Goal: Information Seeking & Learning: Find contact information

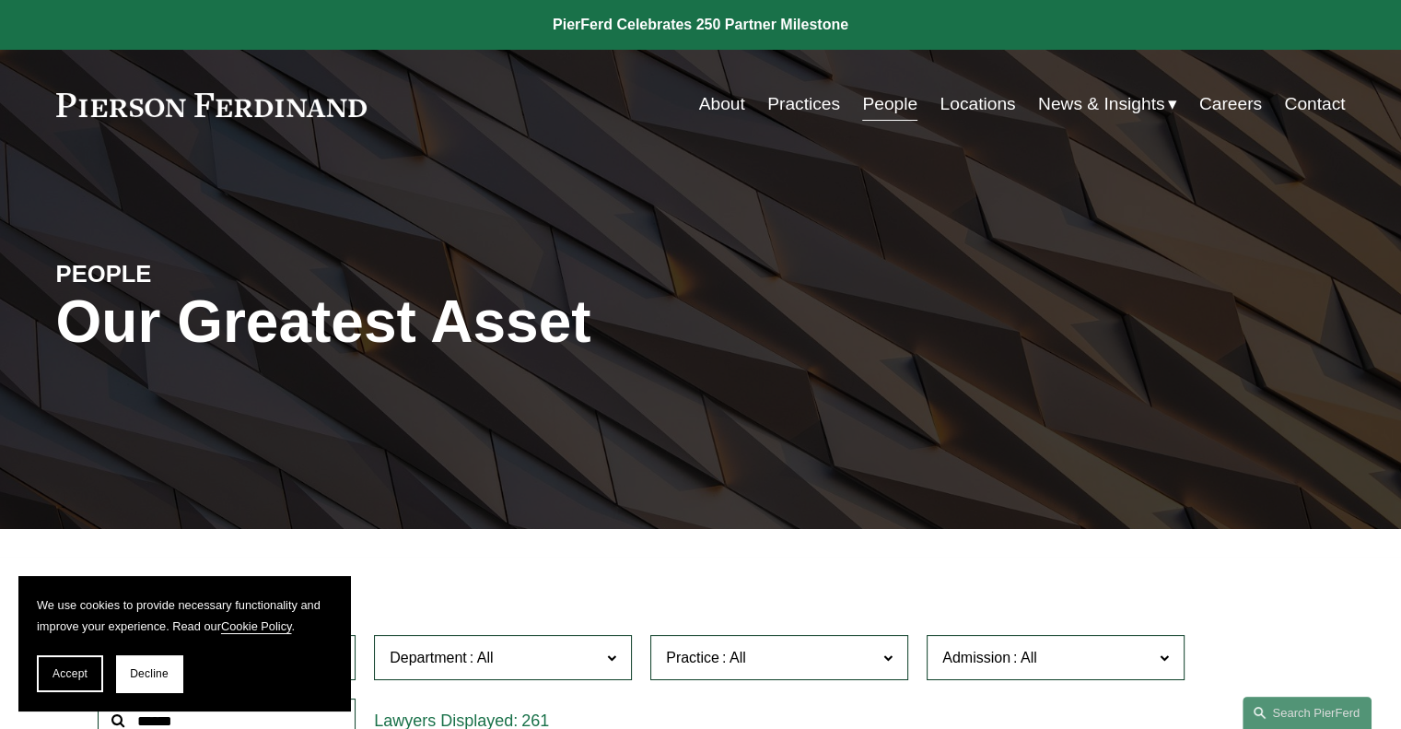
scroll to position [369, 0]
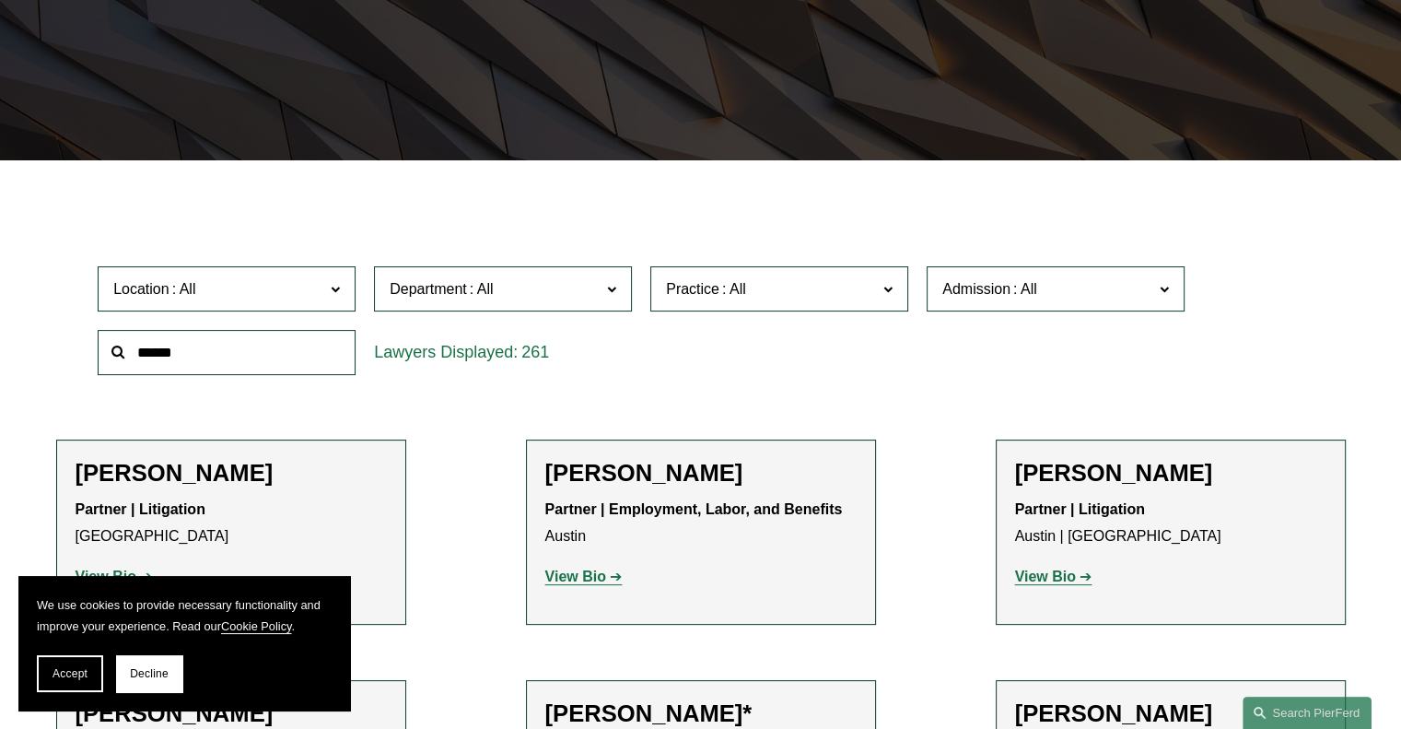
click at [176, 361] on input "text" at bounding box center [227, 352] width 258 height 45
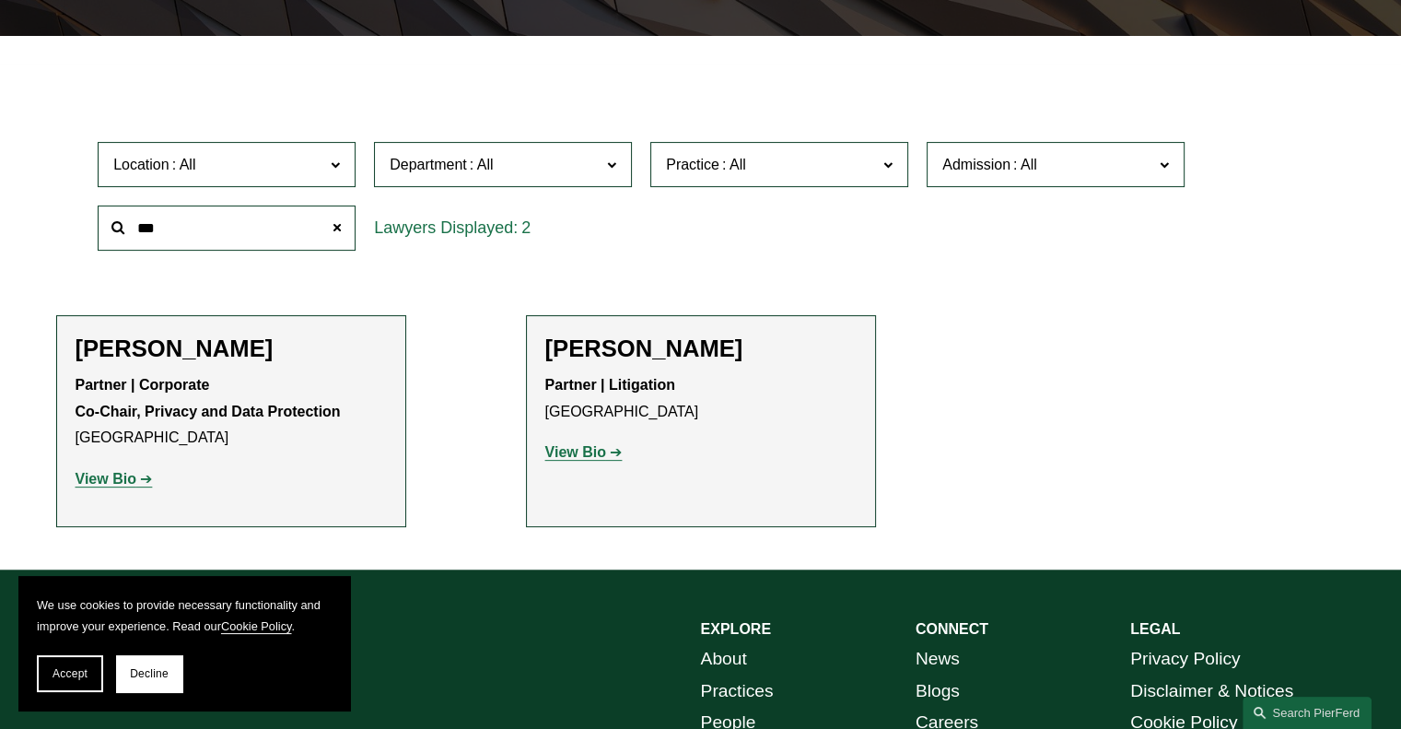
scroll to position [645, 0]
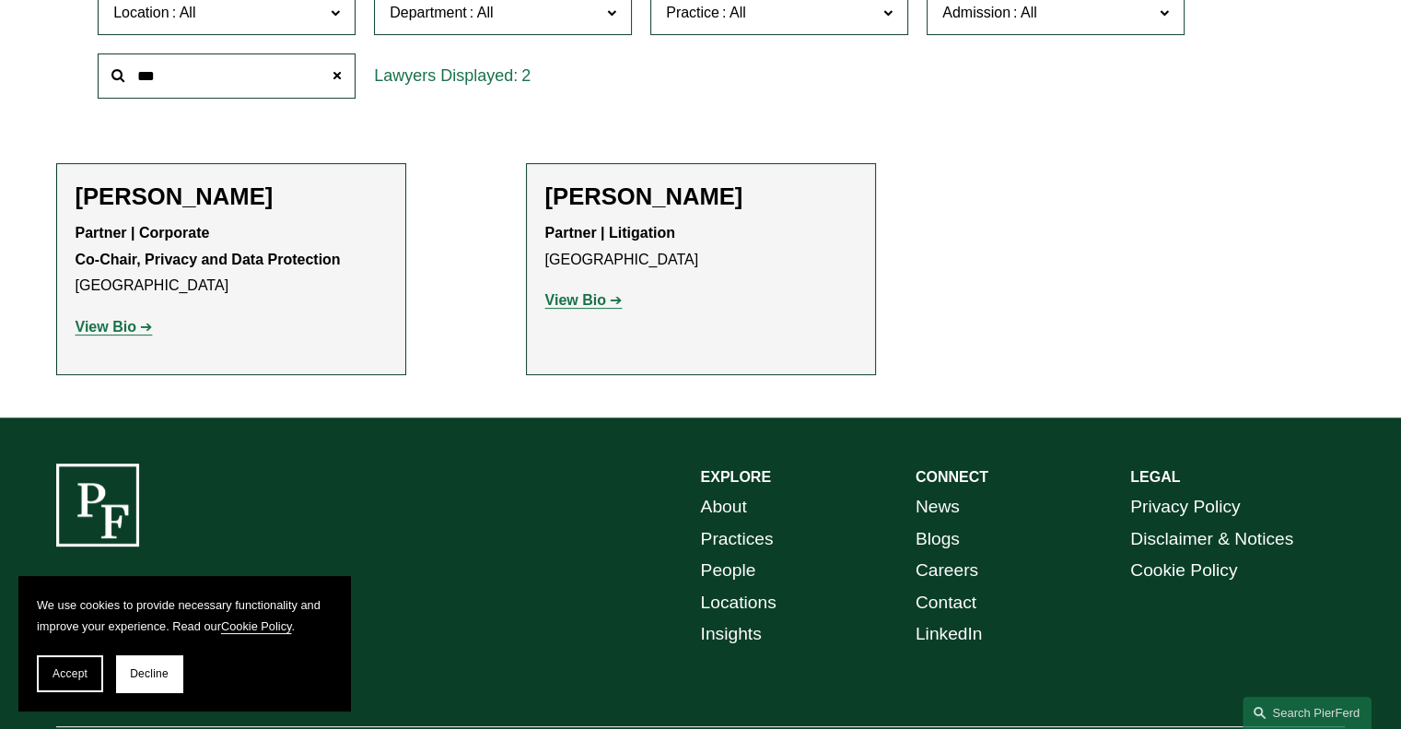
click at [136, 328] on link "View Bio" at bounding box center [114, 327] width 77 height 16
drag, startPoint x: 129, startPoint y: 70, endPoint x: 6, endPoint y: 54, distance: 124.4
click at [6, 54] on div "Filter Location All [GEOGRAPHIC_DATA] [GEOGRAPHIC_DATA] [GEOGRAPHIC_DATA] [GEOG…" at bounding box center [700, 165] width 1401 height 506
type input "****"
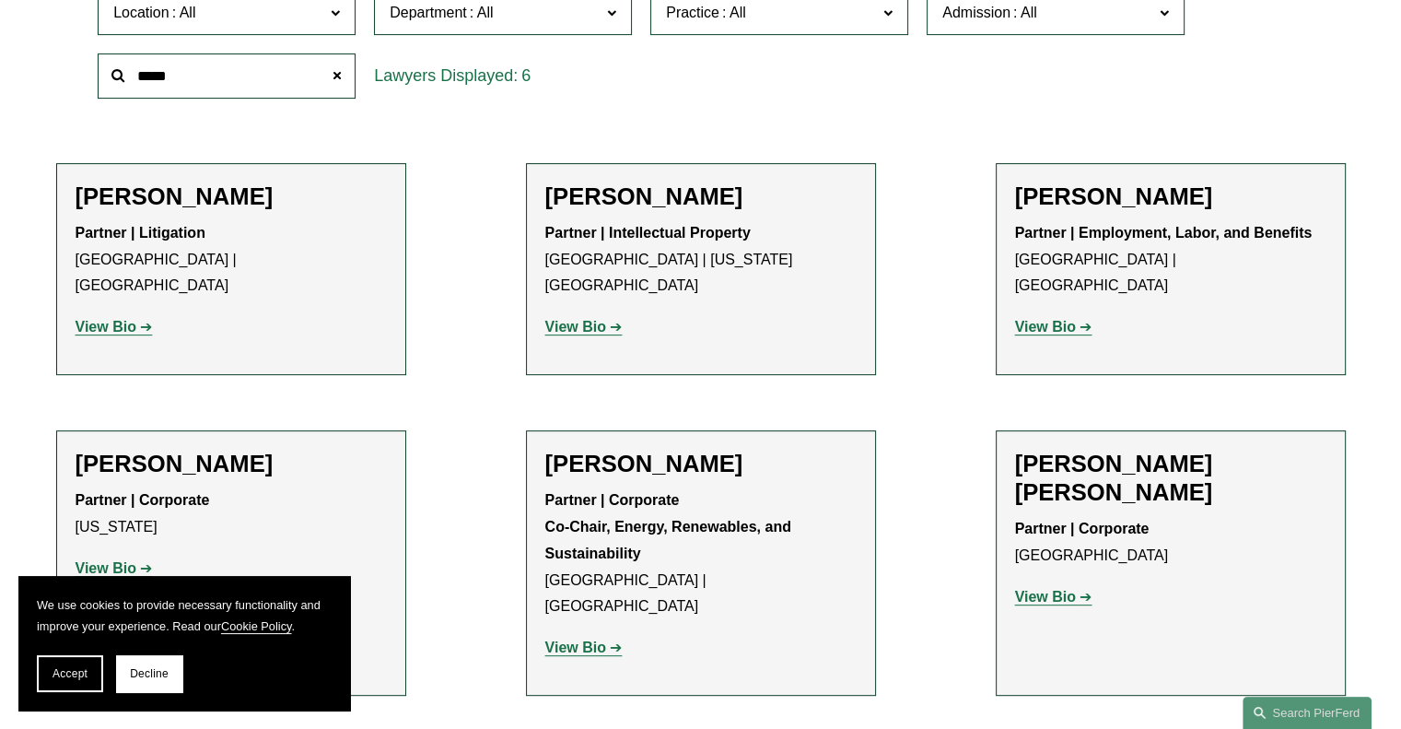
click at [577, 319] on strong "View Bio" at bounding box center [575, 327] width 61 height 16
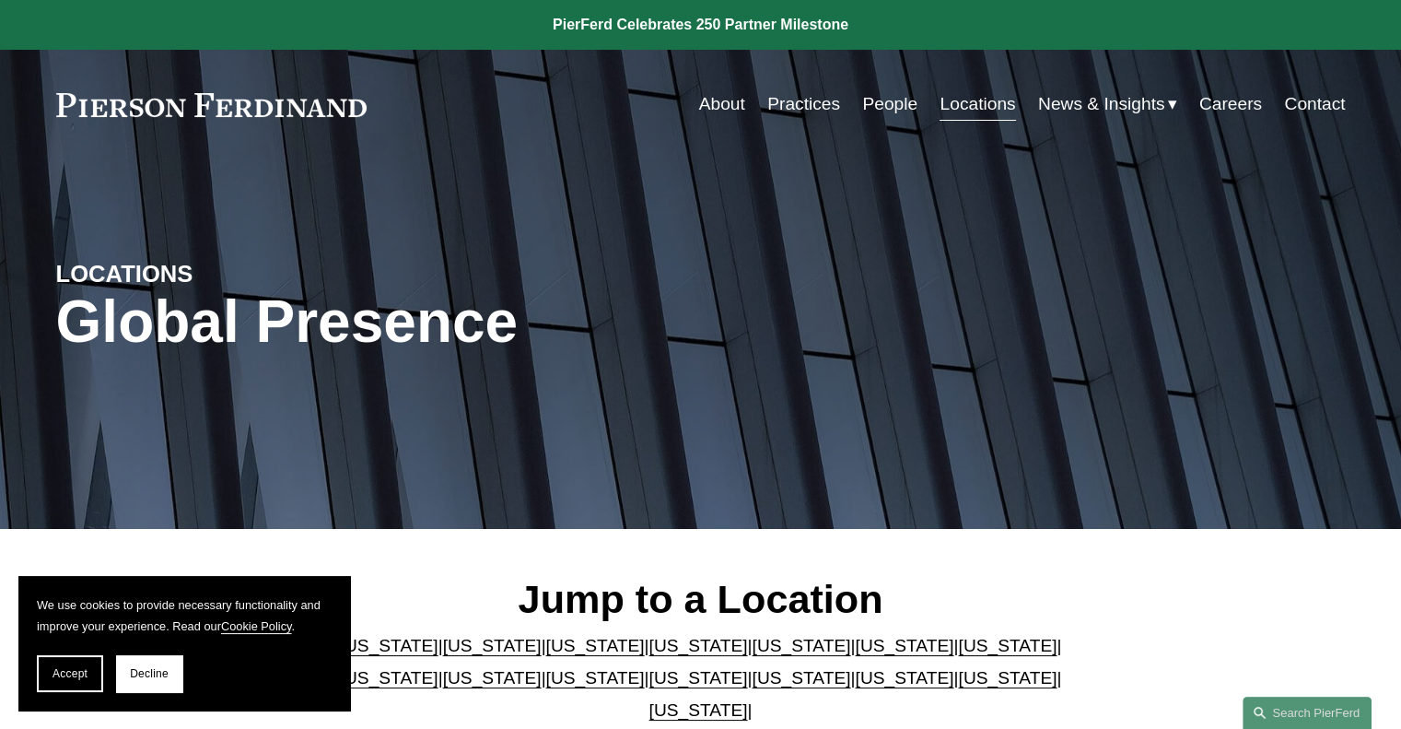
click at [871, 113] on link "People" at bounding box center [889, 104] width 55 height 35
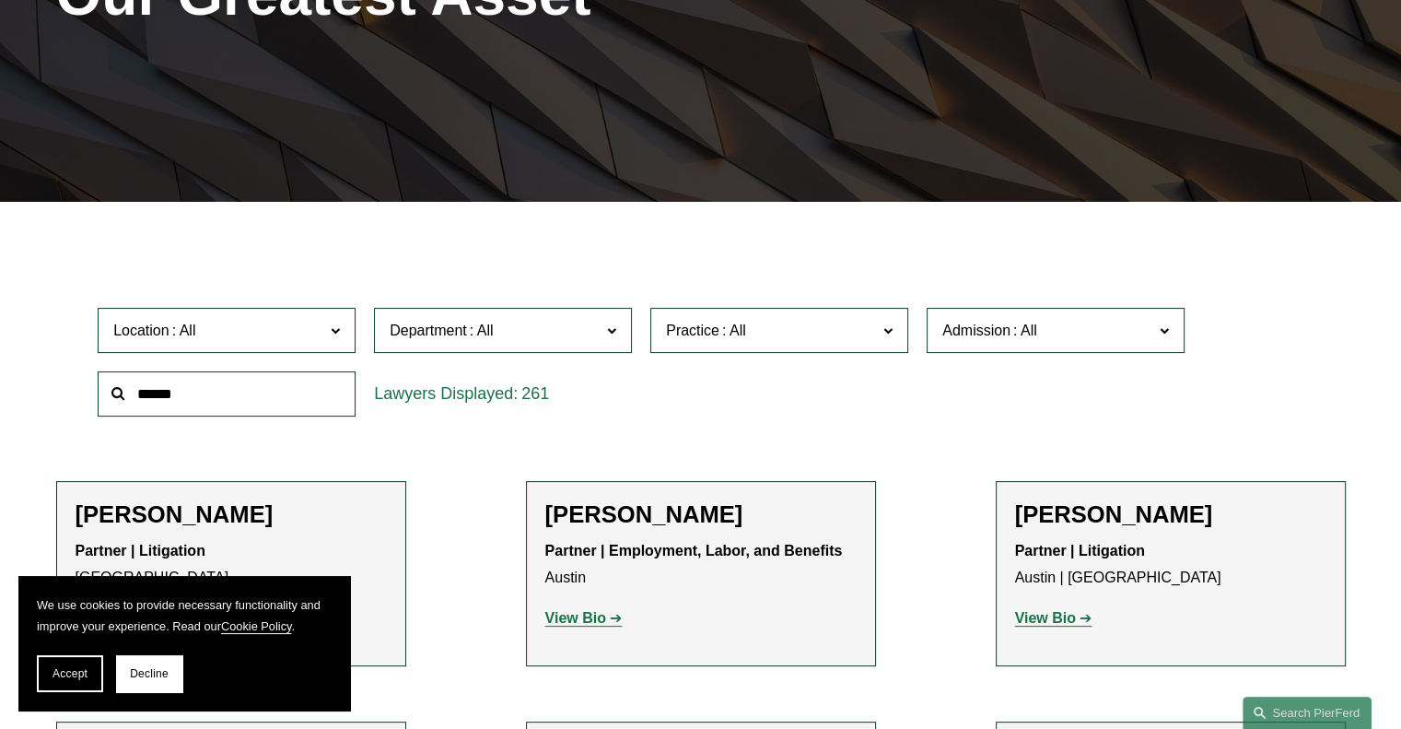
scroll to position [369, 0]
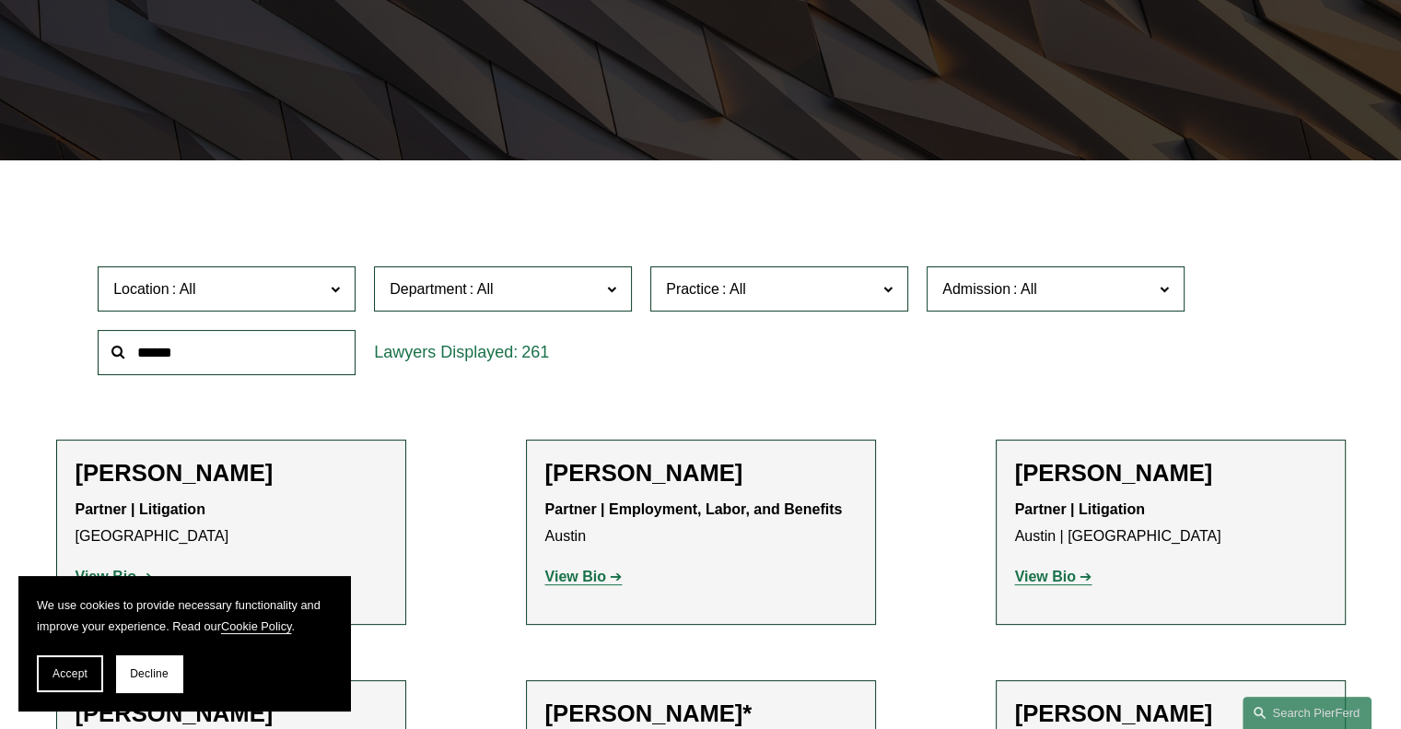
click at [155, 360] on input "text" at bounding box center [227, 352] width 258 height 45
type input "***"
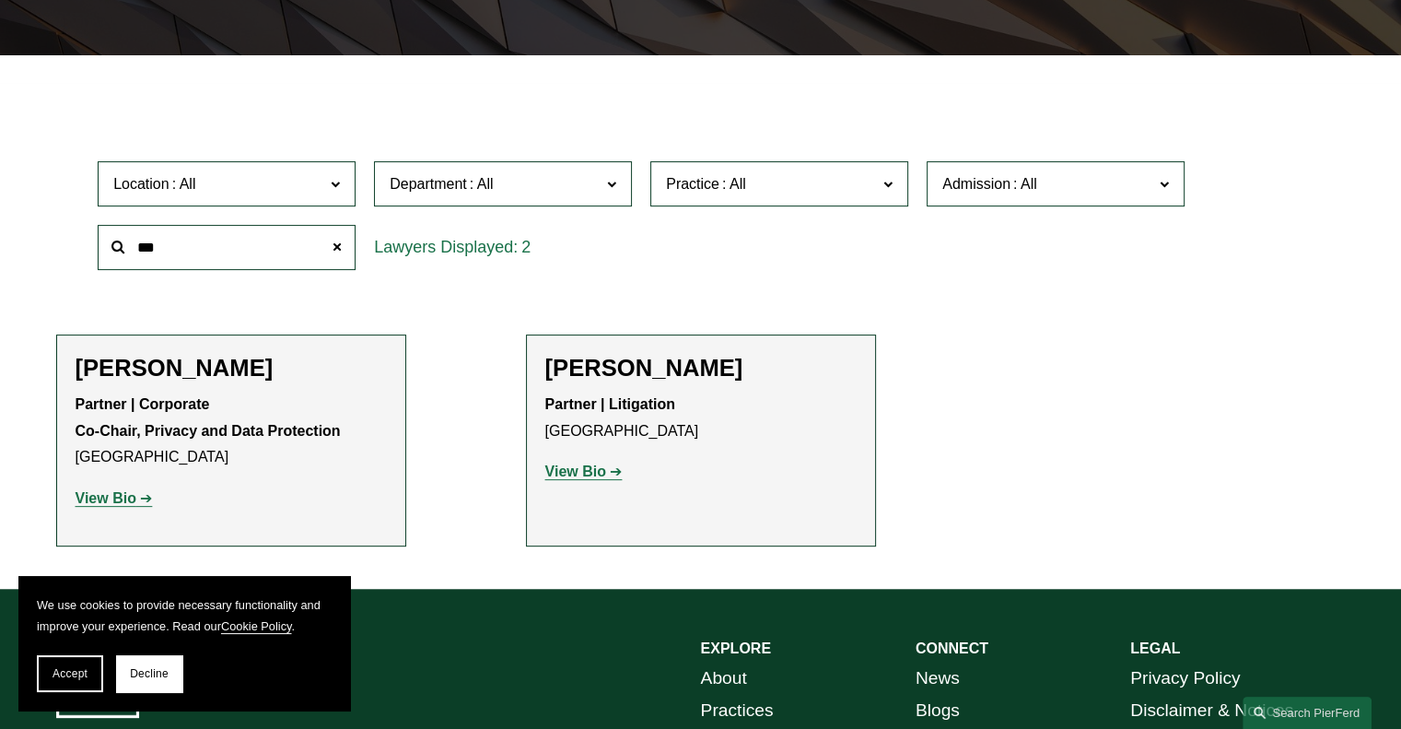
scroll to position [553, 0]
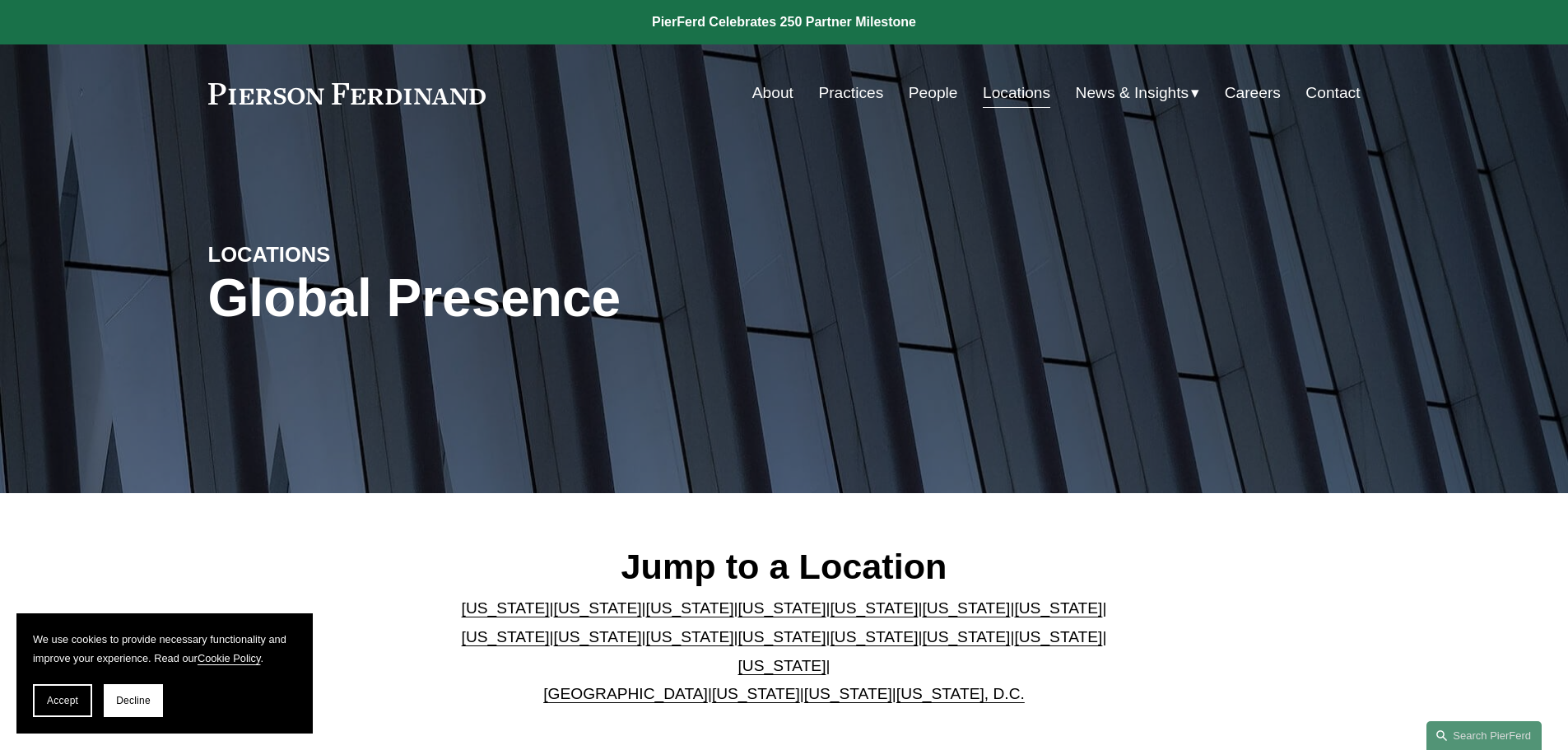
click at [732, 686] on link "[US_STATE]" at bounding box center [756, 694] width 88 height 17
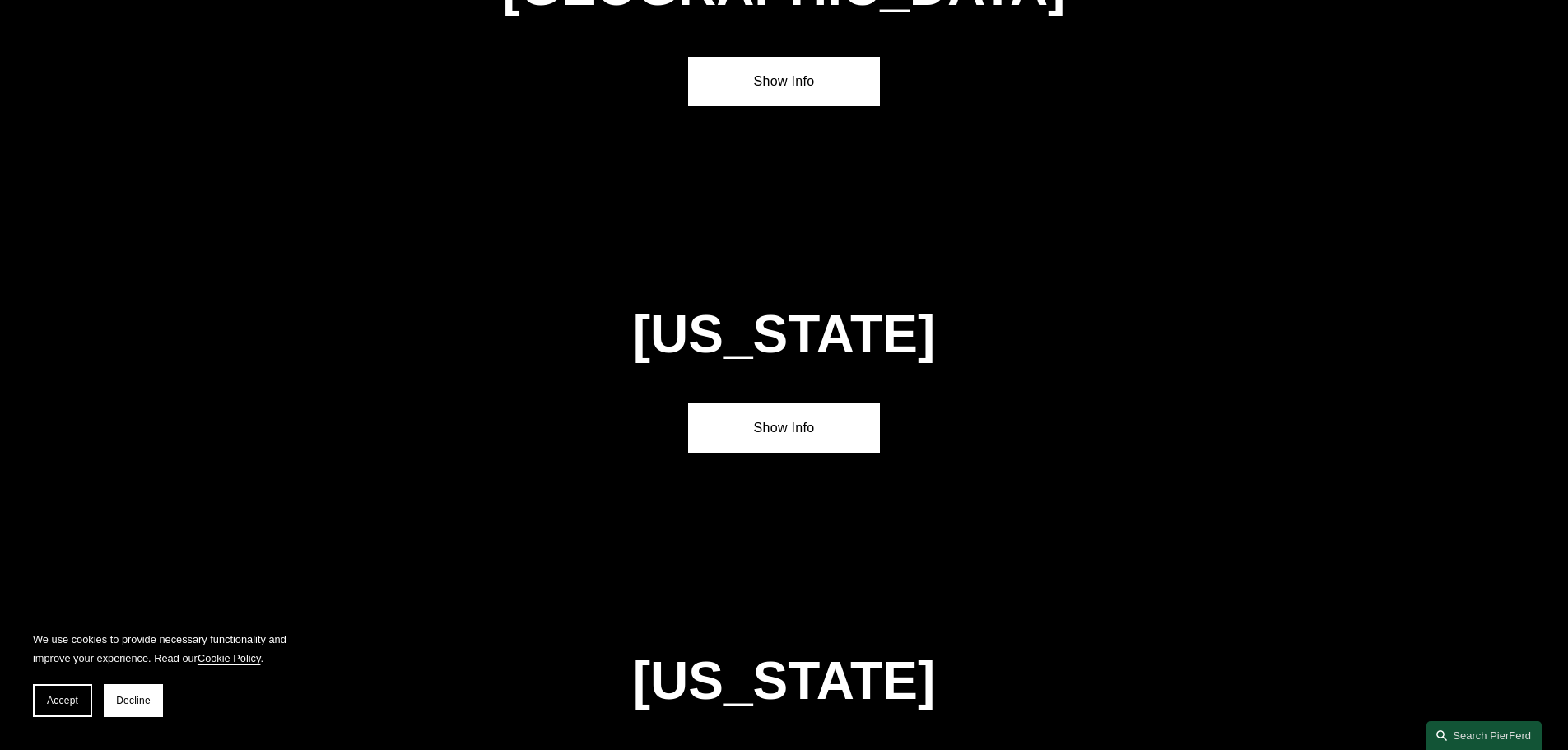
scroll to position [6299, 0]
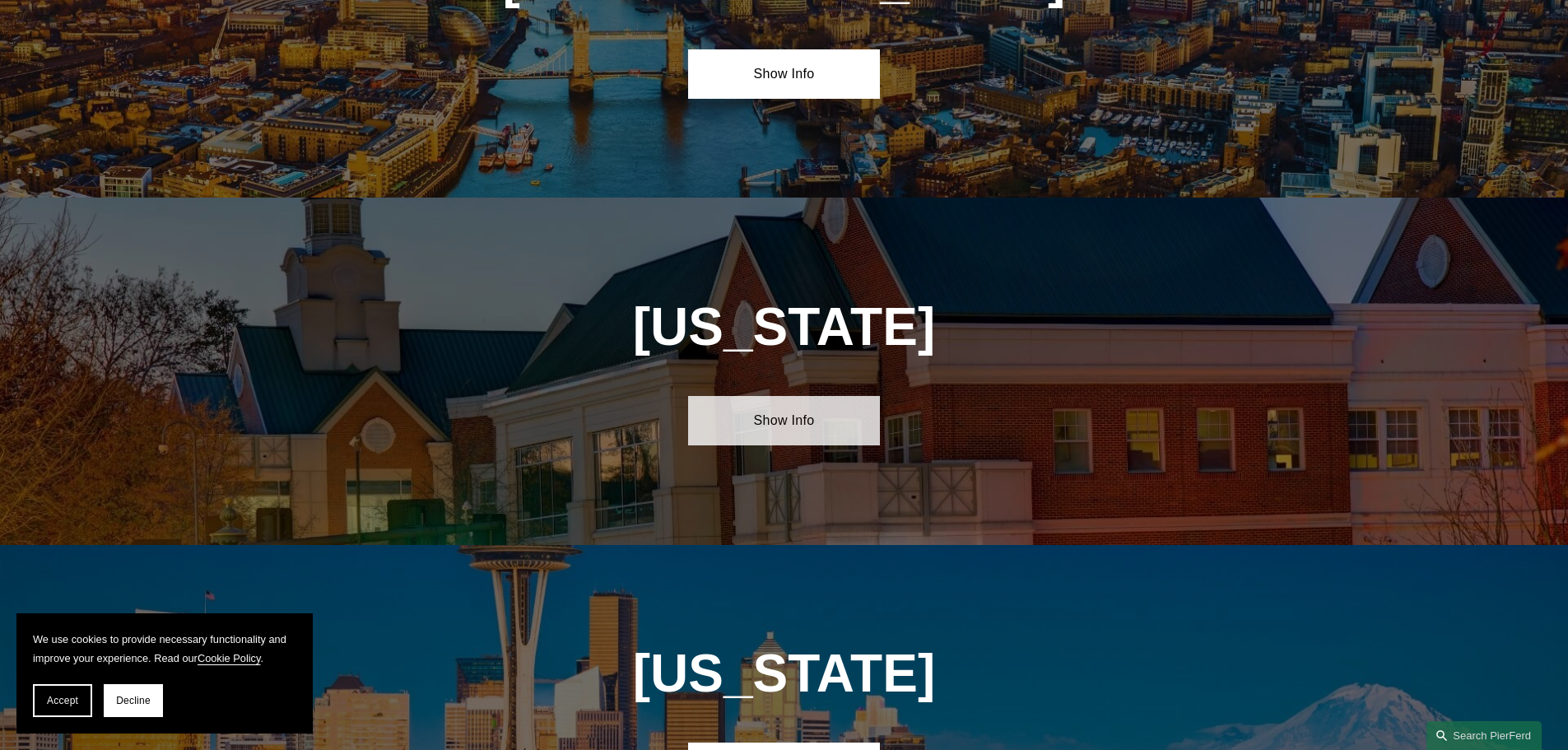
click at [785, 396] on link "Show Info" at bounding box center [784, 420] width 192 height 49
